Goal: Information Seeking & Learning: Check status

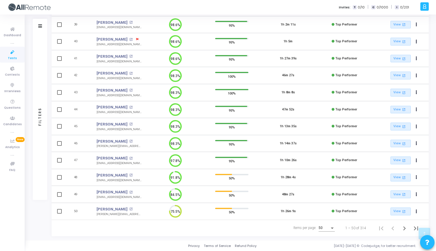
click at [330, 227] on div "Items per page:" at bounding box center [332, 228] width 5 height 5
click at [327, 226] on span "50" at bounding box center [327, 228] width 16 height 10
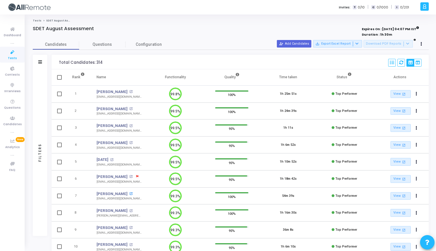
click at [129, 194] on mat-icon "open_in_new" at bounding box center [130, 193] width 3 height 3
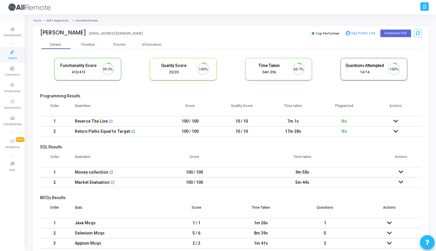
scroll to position [12, 15]
click at [121, 40] on div "Proctor" at bounding box center [120, 44] width 32 height 9
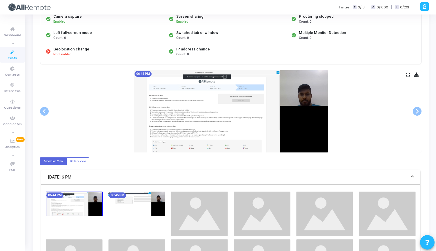
scroll to position [65, 0]
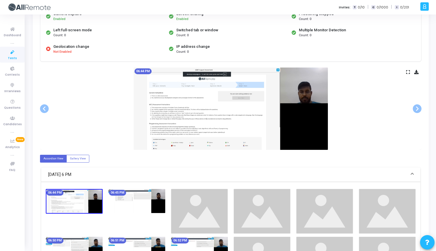
click at [408, 72] on icon at bounding box center [408, 71] width 4 height 3
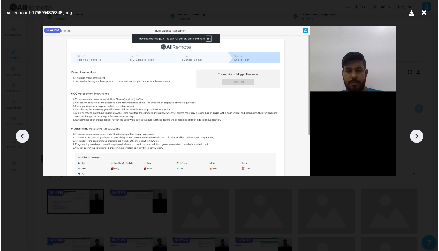
scroll to position [0, 0]
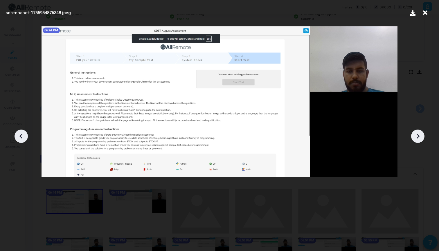
click at [419, 137] on icon at bounding box center [417, 136] width 9 height 9
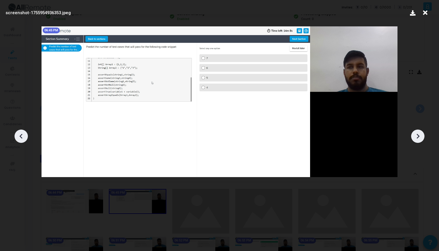
click at [419, 137] on icon at bounding box center [417, 136] width 9 height 9
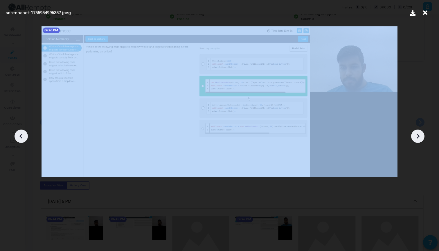
click at [419, 137] on icon at bounding box center [417, 136] width 9 height 9
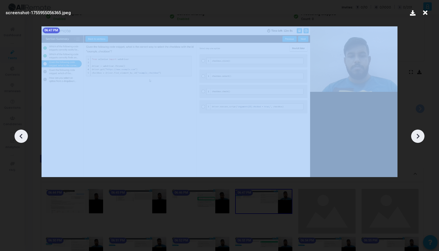
click at [419, 137] on icon at bounding box center [417, 136] width 9 height 9
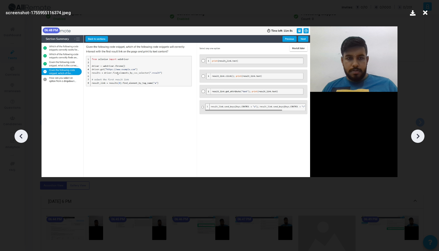
click at [417, 137] on icon at bounding box center [417, 136] width 3 height 5
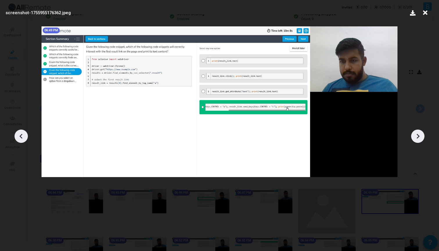
click at [417, 137] on icon at bounding box center [417, 136] width 3 height 5
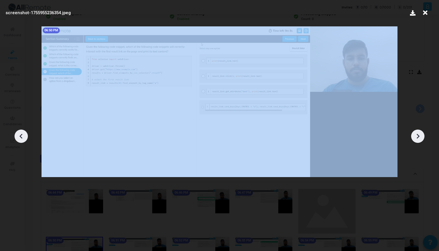
click at [417, 137] on icon at bounding box center [417, 136] width 3 height 5
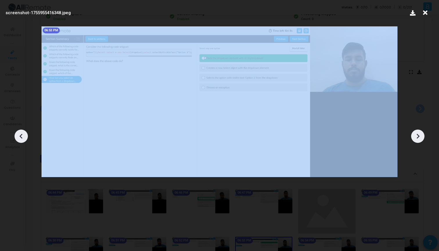
click at [417, 137] on icon at bounding box center [417, 136] width 3 height 5
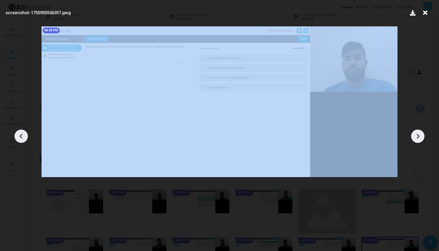
click at [417, 137] on icon at bounding box center [417, 136] width 3 height 5
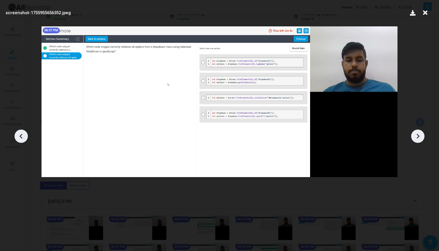
click at [417, 137] on icon at bounding box center [417, 136] width 3 height 5
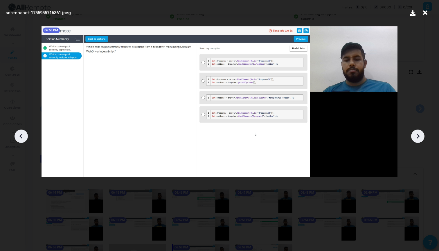
click at [417, 137] on icon at bounding box center [417, 136] width 3 height 5
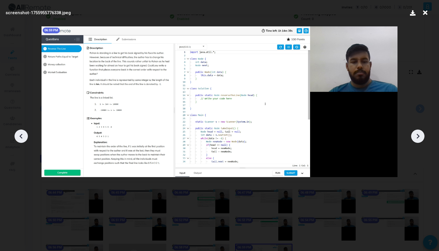
click at [417, 137] on icon at bounding box center [417, 136] width 3 height 5
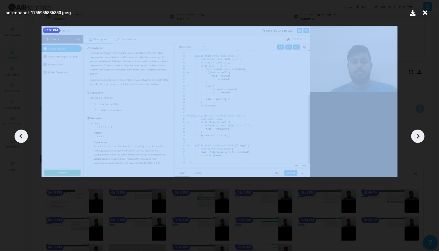
click at [417, 138] on icon at bounding box center [417, 136] width 3 height 5
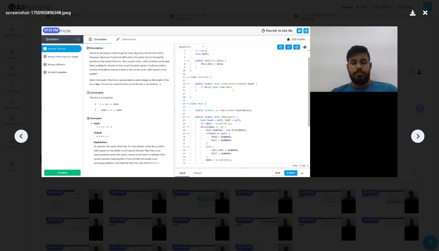
click at [417, 138] on icon at bounding box center [417, 136] width 3 height 5
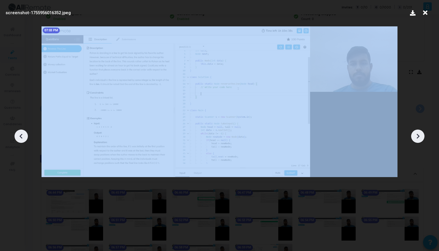
click at [417, 138] on icon at bounding box center [417, 136] width 3 height 5
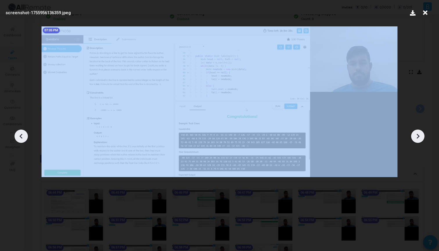
click at [417, 138] on icon at bounding box center [417, 136] width 3 height 5
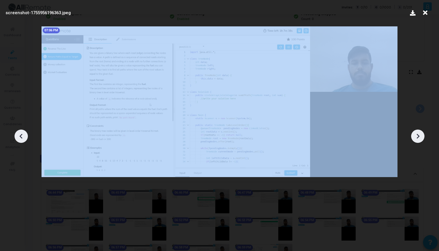
click at [417, 138] on icon at bounding box center [417, 136] width 3 height 5
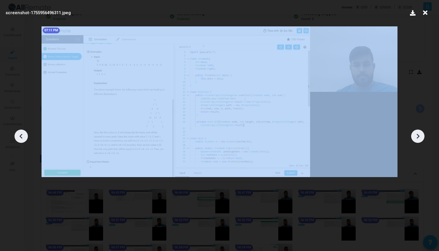
click at [417, 138] on icon at bounding box center [417, 136] width 3 height 5
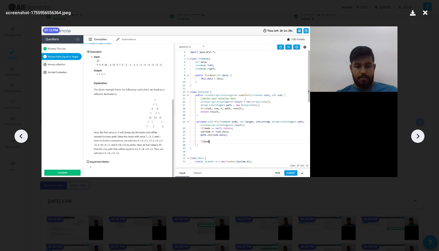
click at [417, 138] on icon at bounding box center [417, 136] width 3 height 5
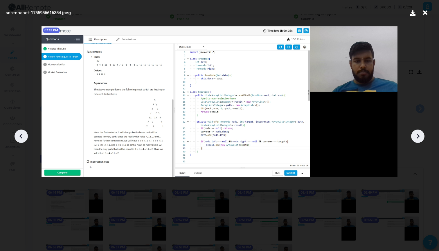
click at [417, 138] on icon at bounding box center [417, 136] width 3 height 5
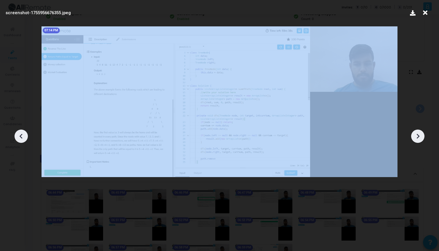
click at [417, 138] on icon at bounding box center [417, 136] width 3 height 5
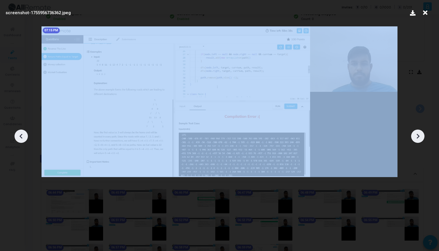
click at [417, 138] on icon at bounding box center [417, 136] width 3 height 5
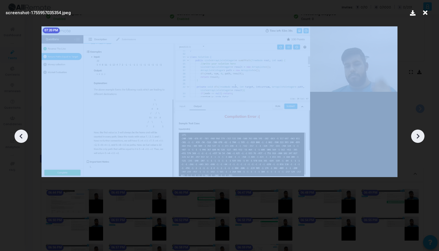
click at [417, 138] on icon at bounding box center [417, 136] width 3 height 5
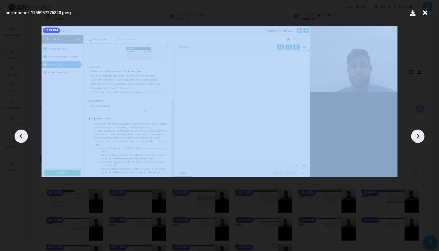
click at [417, 138] on icon at bounding box center [417, 136] width 3 height 5
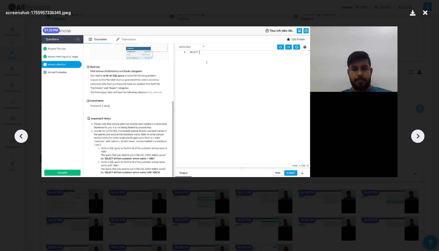
click at [417, 138] on icon at bounding box center [417, 136] width 3 height 5
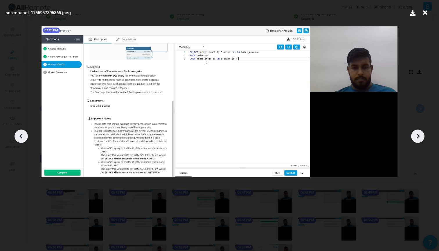
click at [417, 138] on icon at bounding box center [417, 136] width 9 height 9
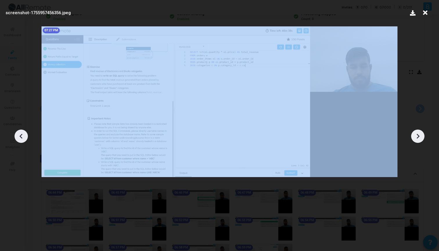
click at [417, 138] on icon at bounding box center [417, 136] width 9 height 9
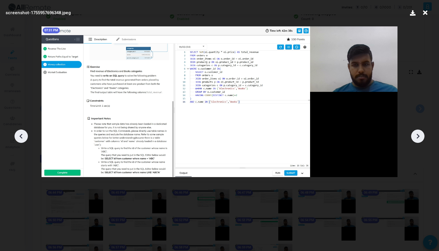
click at [417, 138] on icon at bounding box center [417, 136] width 9 height 9
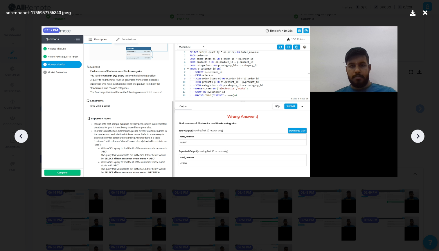
click at [417, 138] on icon at bounding box center [417, 136] width 9 height 9
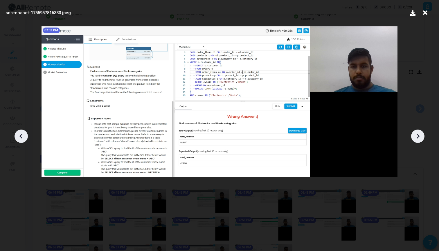
click at [419, 137] on icon at bounding box center [417, 136] width 9 height 9
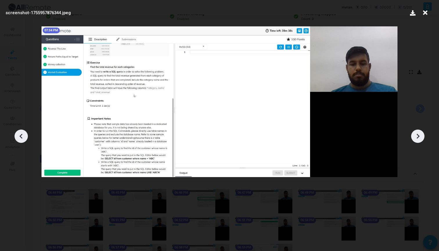
click at [419, 137] on icon at bounding box center [417, 136] width 9 height 9
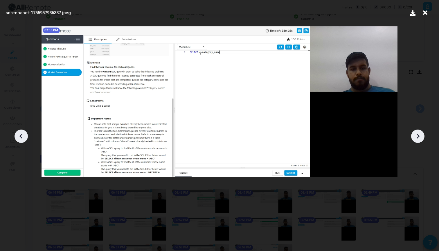
click at [419, 137] on icon at bounding box center [417, 136] width 9 height 9
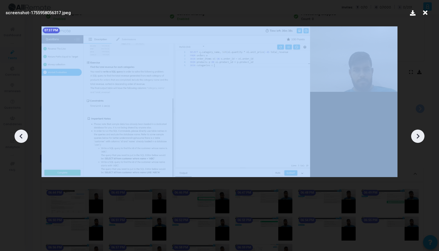
click at [419, 137] on icon at bounding box center [417, 136] width 9 height 9
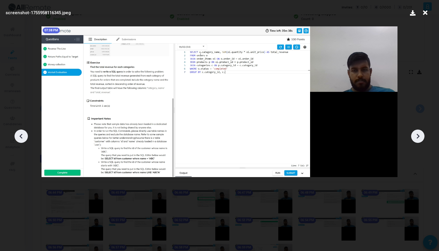
click at [420, 138] on icon at bounding box center [417, 136] width 9 height 9
click at [422, 135] on icon at bounding box center [417, 136] width 9 height 9
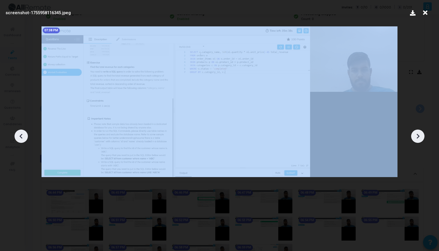
click at [422, 135] on icon at bounding box center [417, 136] width 9 height 9
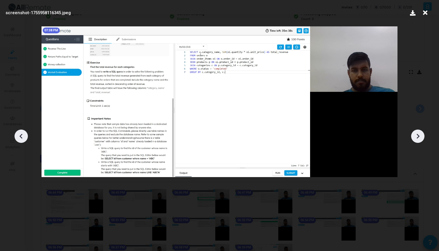
click at [420, 136] on icon at bounding box center [417, 136] width 9 height 9
click at [421, 134] on icon at bounding box center [417, 136] width 9 height 9
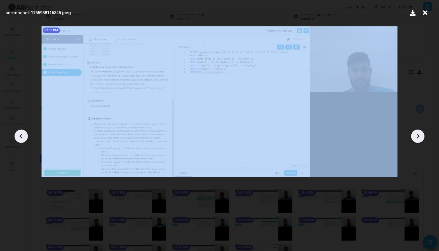
click at [421, 134] on icon at bounding box center [417, 136] width 9 height 9
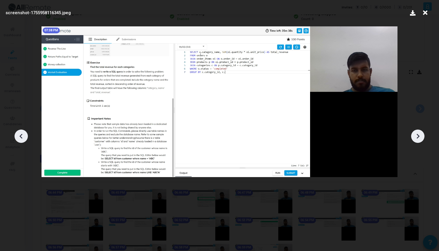
click at [424, 12] on icon at bounding box center [424, 12] width 9 height 11
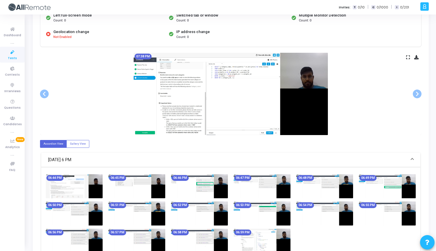
scroll to position [81, 0]
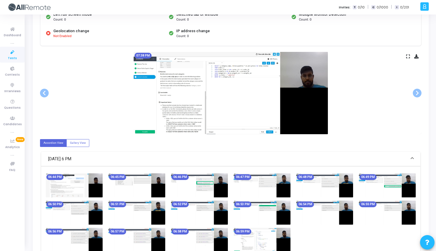
click at [79, 187] on img at bounding box center [74, 185] width 57 height 24
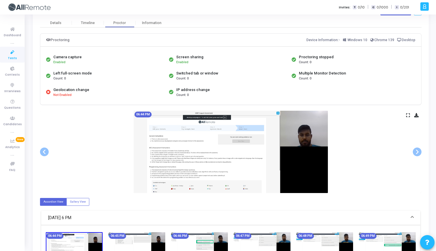
scroll to position [0, 0]
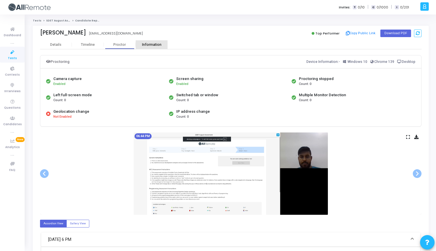
click at [156, 45] on div "Information" at bounding box center [152, 45] width 32 height 4
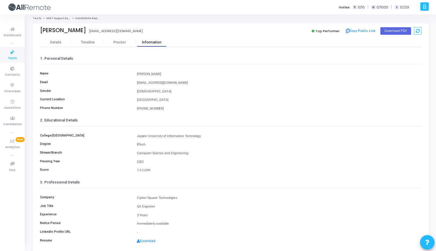
scroll to position [26, 0]
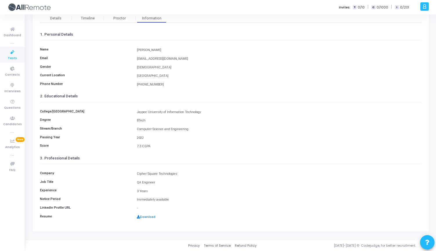
click at [142, 216] on link "Download" at bounding box center [146, 217] width 19 height 4
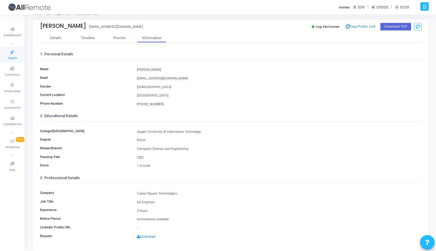
scroll to position [0, 0]
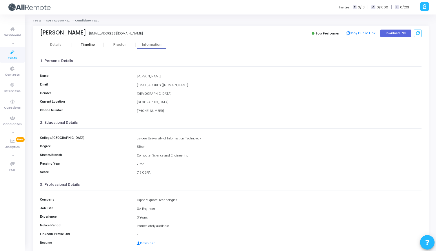
click at [92, 44] on div "Timeline" at bounding box center [88, 45] width 14 height 4
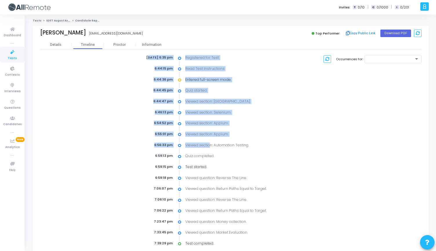
drag, startPoint x: 134, startPoint y: 57, endPoint x: 210, endPoint y: 145, distance: 116.4
click at [210, 144] on div "Aug 23rd 2025, 6:35 pm Registered for Test. 6:44:15 pm Read Test Instructions 6…" at bounding box center [197, 150] width 189 height 191
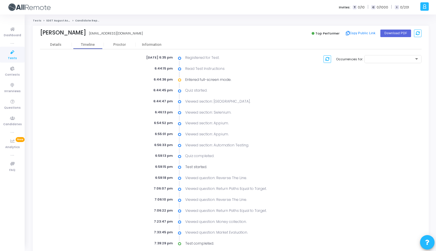
click at [216, 156] on div "Quiz completed." at bounding box center [237, 155] width 110 height 5
